Goal: Transaction & Acquisition: Purchase product/service

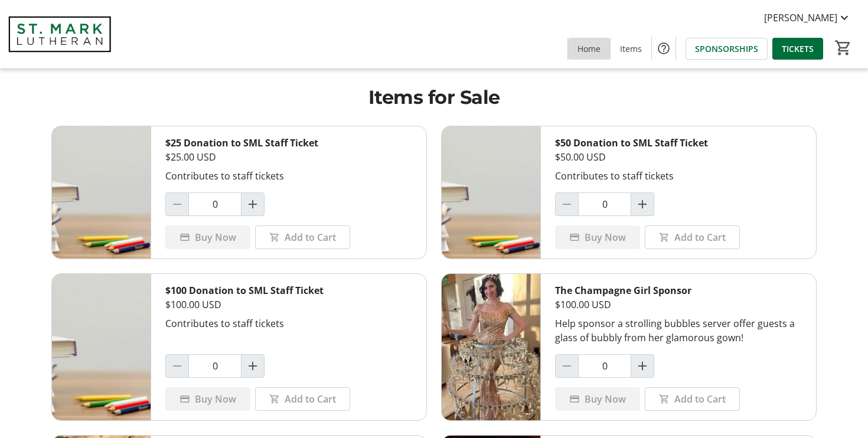
click at [590, 48] on span "Home" at bounding box center [589, 49] width 23 height 12
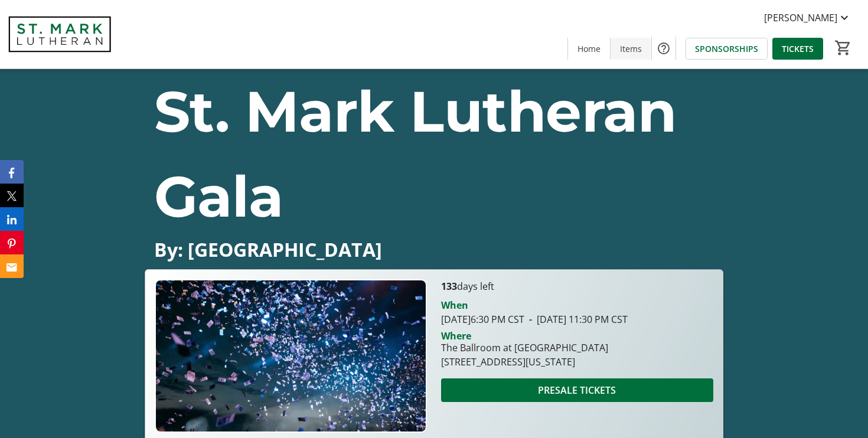
click at [635, 50] on span "Items" at bounding box center [631, 49] width 22 height 12
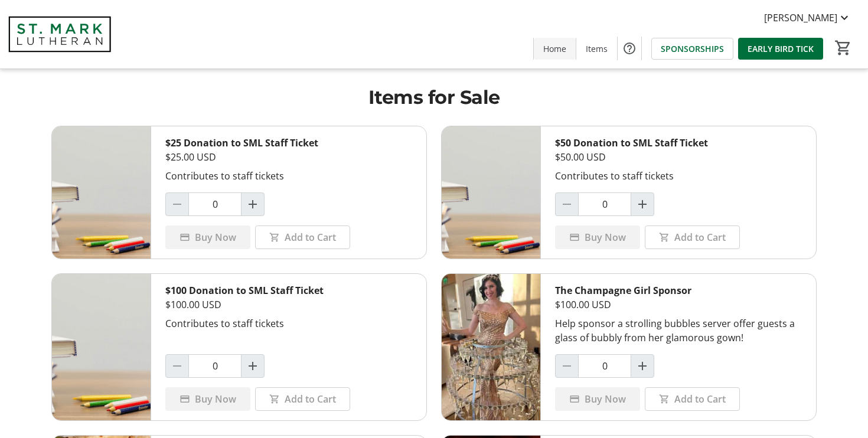
click at [546, 50] on span "Home" at bounding box center [554, 49] width 23 height 12
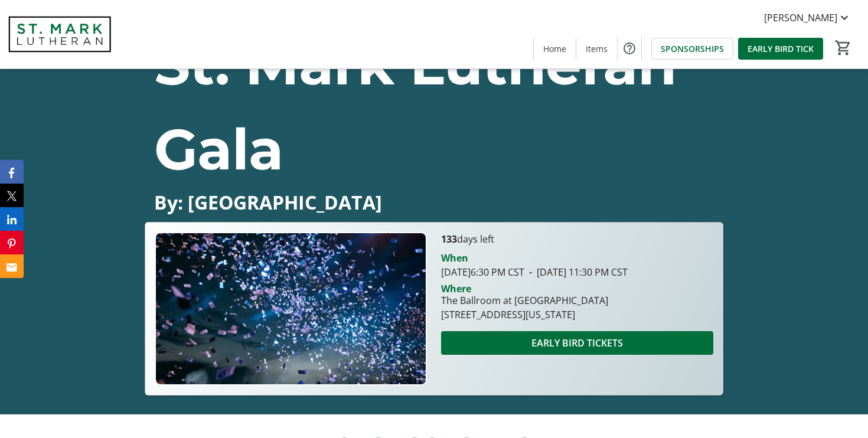
scroll to position [111, 0]
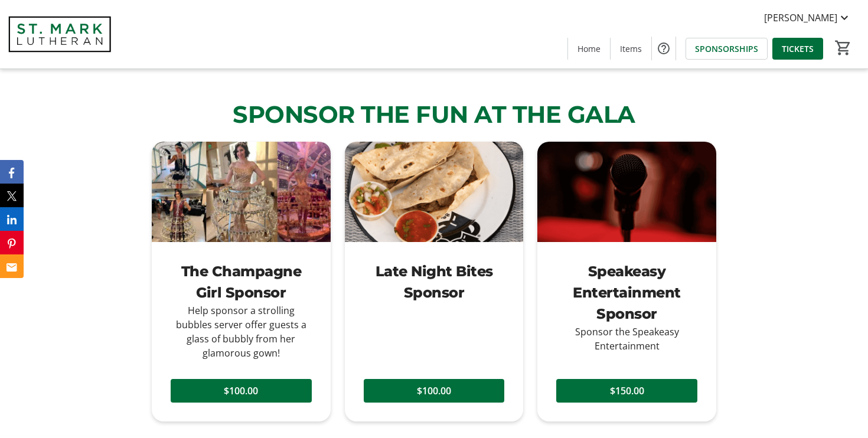
scroll to position [1021, 0]
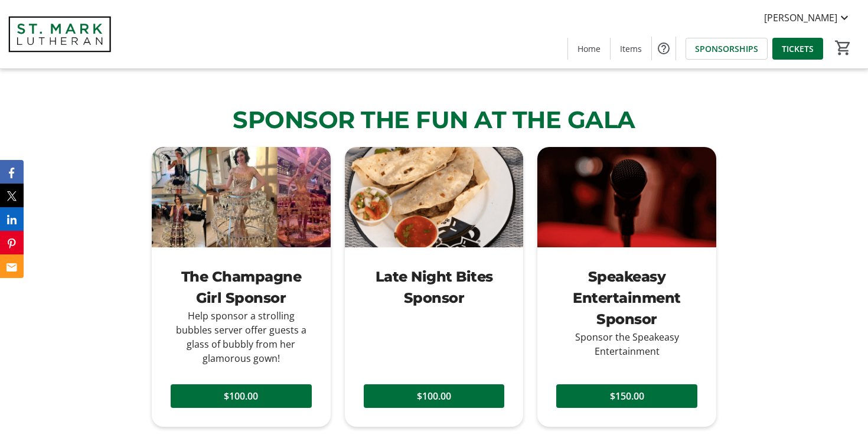
click at [633, 51] on span "Items" at bounding box center [631, 49] width 22 height 12
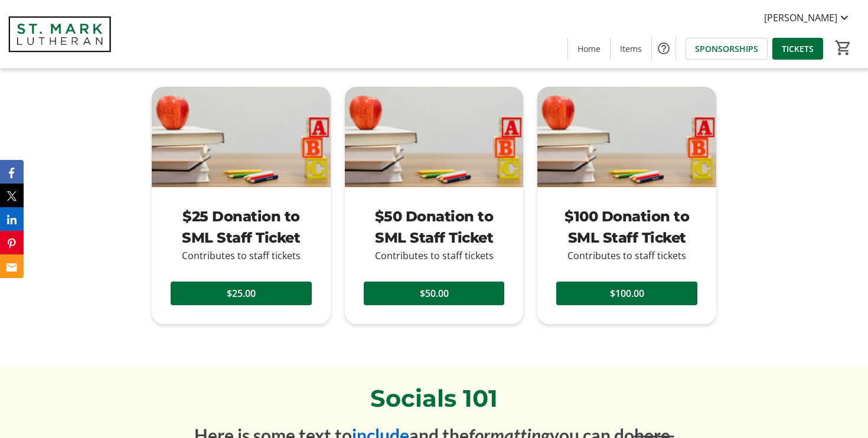
scroll to position [2079, 0]
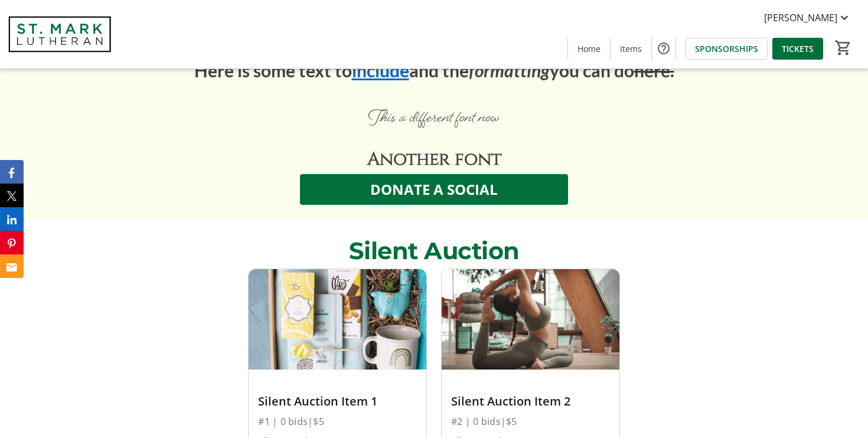
click at [64, 37] on img at bounding box center [59, 34] width 105 height 59
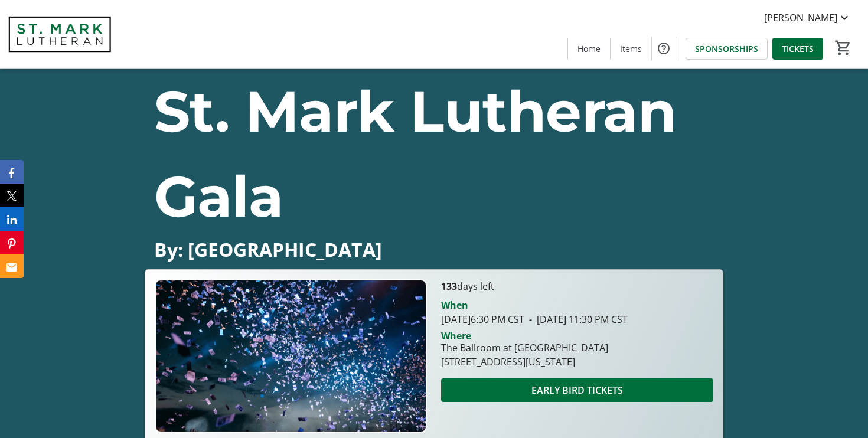
scroll to position [0, 0]
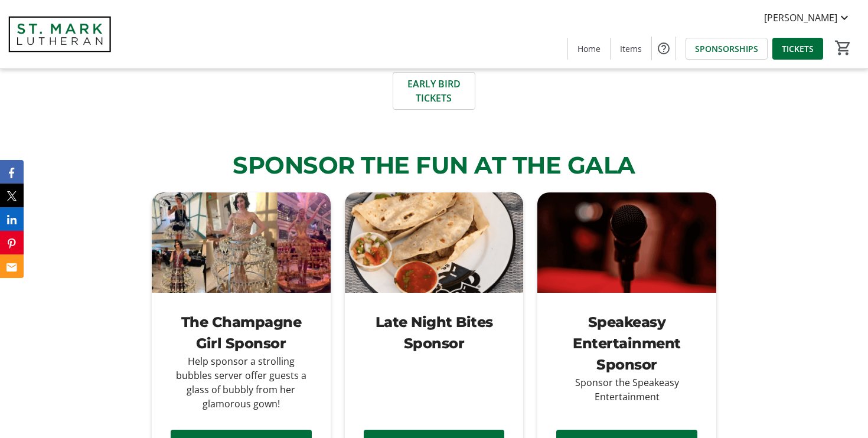
scroll to position [736, 0]
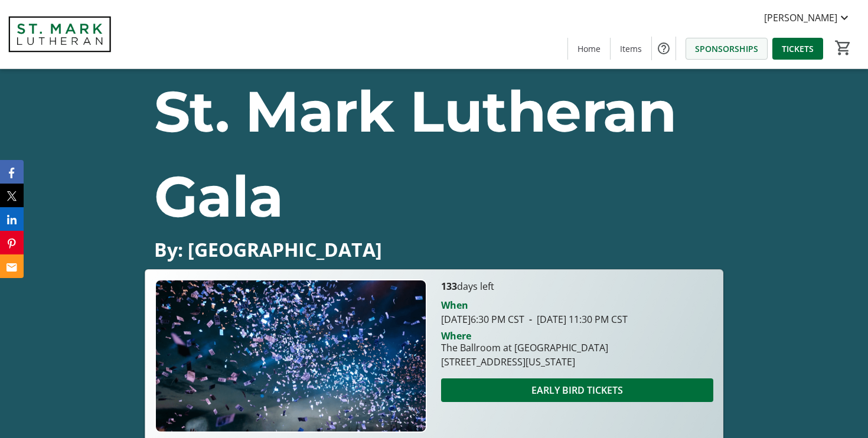
click at [723, 50] on span "SPONSORSHIPS" at bounding box center [726, 49] width 63 height 12
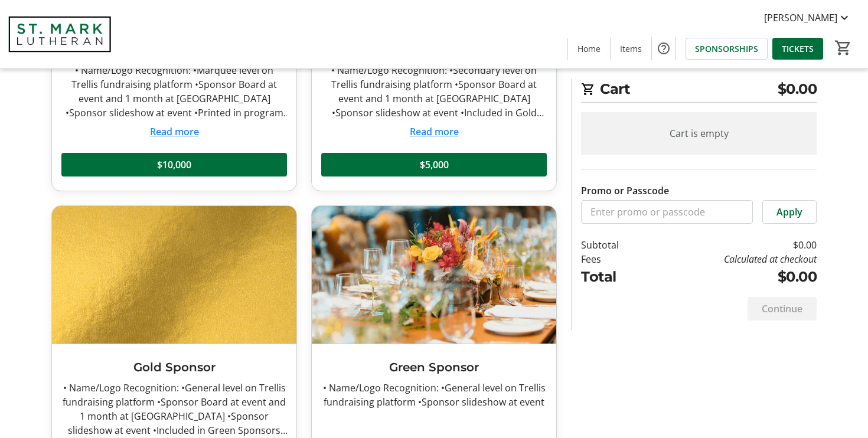
scroll to position [330, 0]
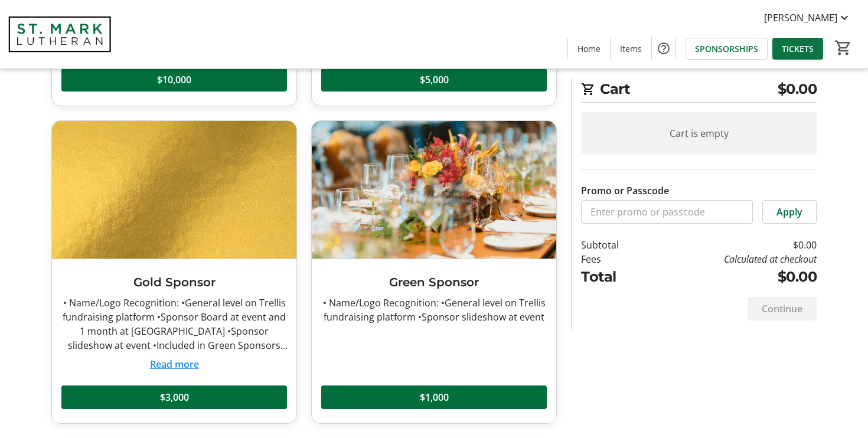
click at [782, 51] on span "TICKETS" at bounding box center [798, 49] width 32 height 12
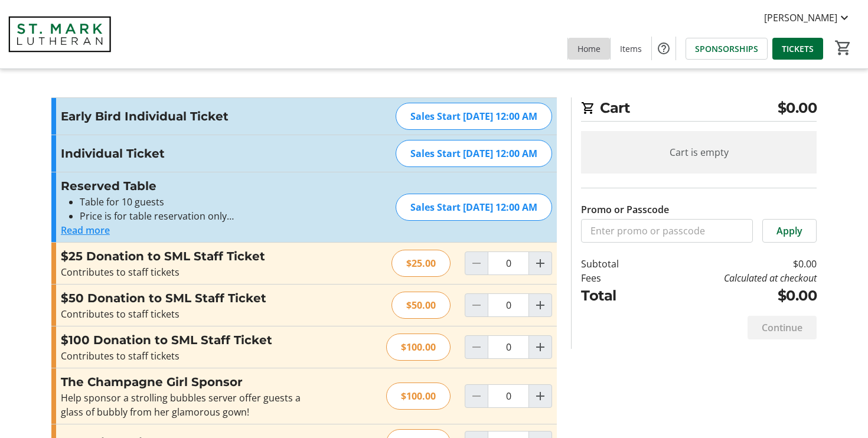
click at [592, 50] on span "Home" at bounding box center [589, 49] width 23 height 12
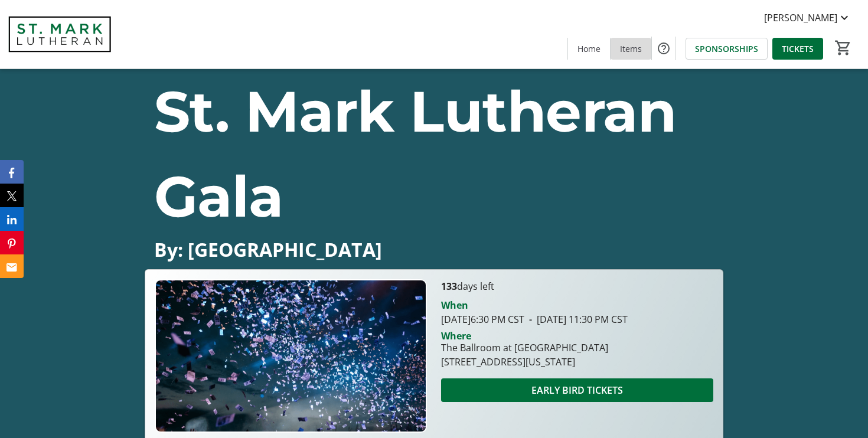
click at [634, 49] on span "Items" at bounding box center [631, 49] width 22 height 12
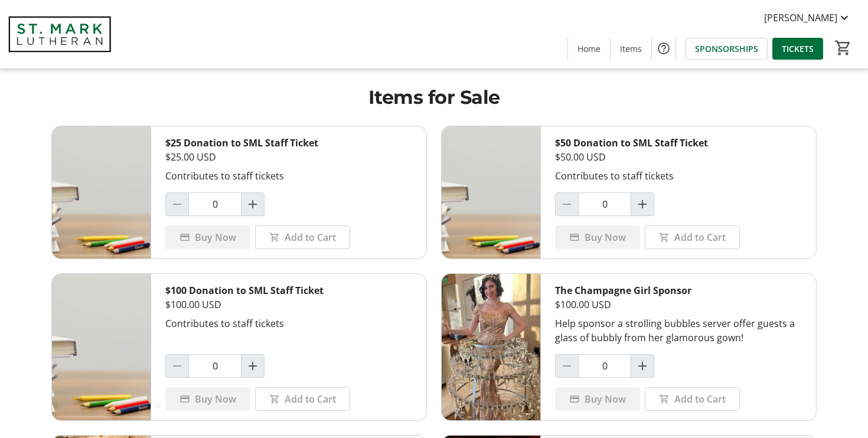
click at [370, 52] on div "Marianne Bethel Home Items SPONSORSHIPS TICKETS 0" at bounding box center [434, 34] width 868 height 69
click at [617, 48] on span "CONTRIBUTE" at bounding box center [616, 49] width 51 height 12
click at [618, 50] on span "CONTRIBUTE" at bounding box center [616, 49] width 51 height 12
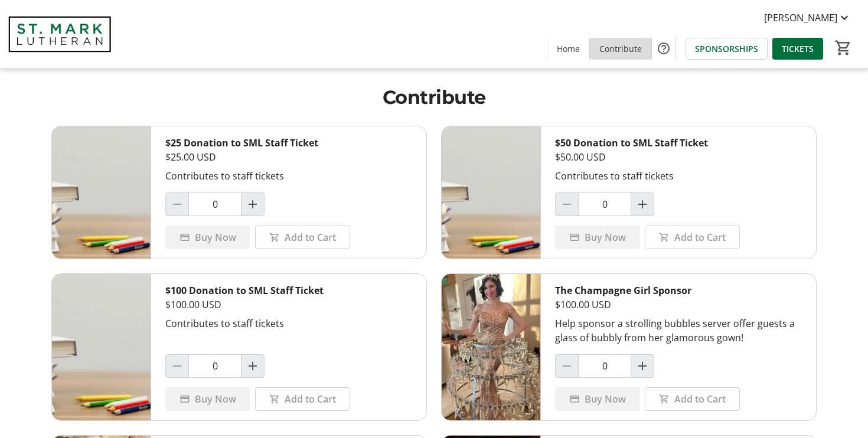
click at [619, 50] on span "Contribute" at bounding box center [620, 49] width 43 height 12
click at [572, 48] on span "Home" at bounding box center [568, 49] width 23 height 12
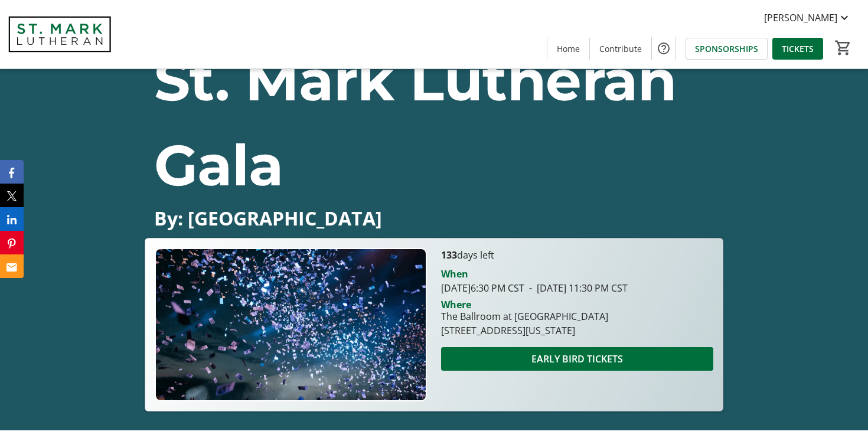
scroll to position [31, 0]
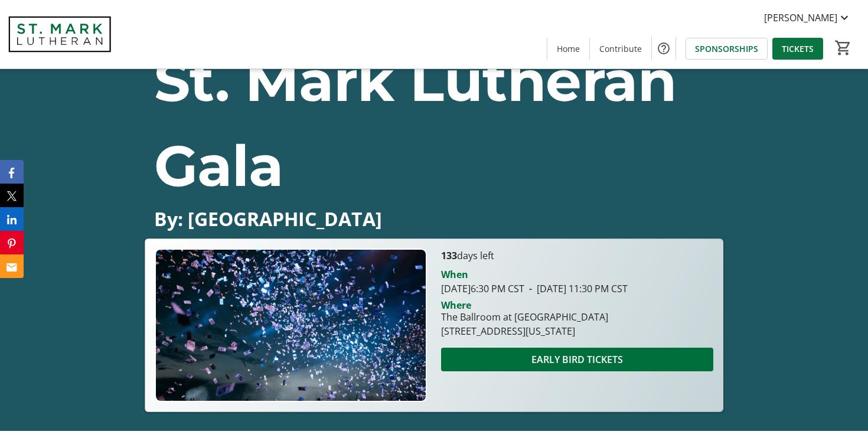
click at [806, 49] on span "TICKETS" at bounding box center [798, 49] width 32 height 12
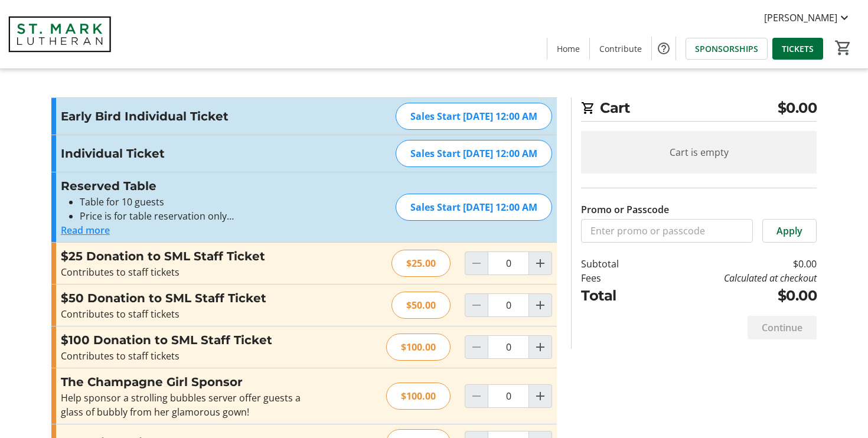
click at [95, 228] on button "Read more" at bounding box center [85, 230] width 49 height 14
